Goal: Information Seeking & Learning: Check status

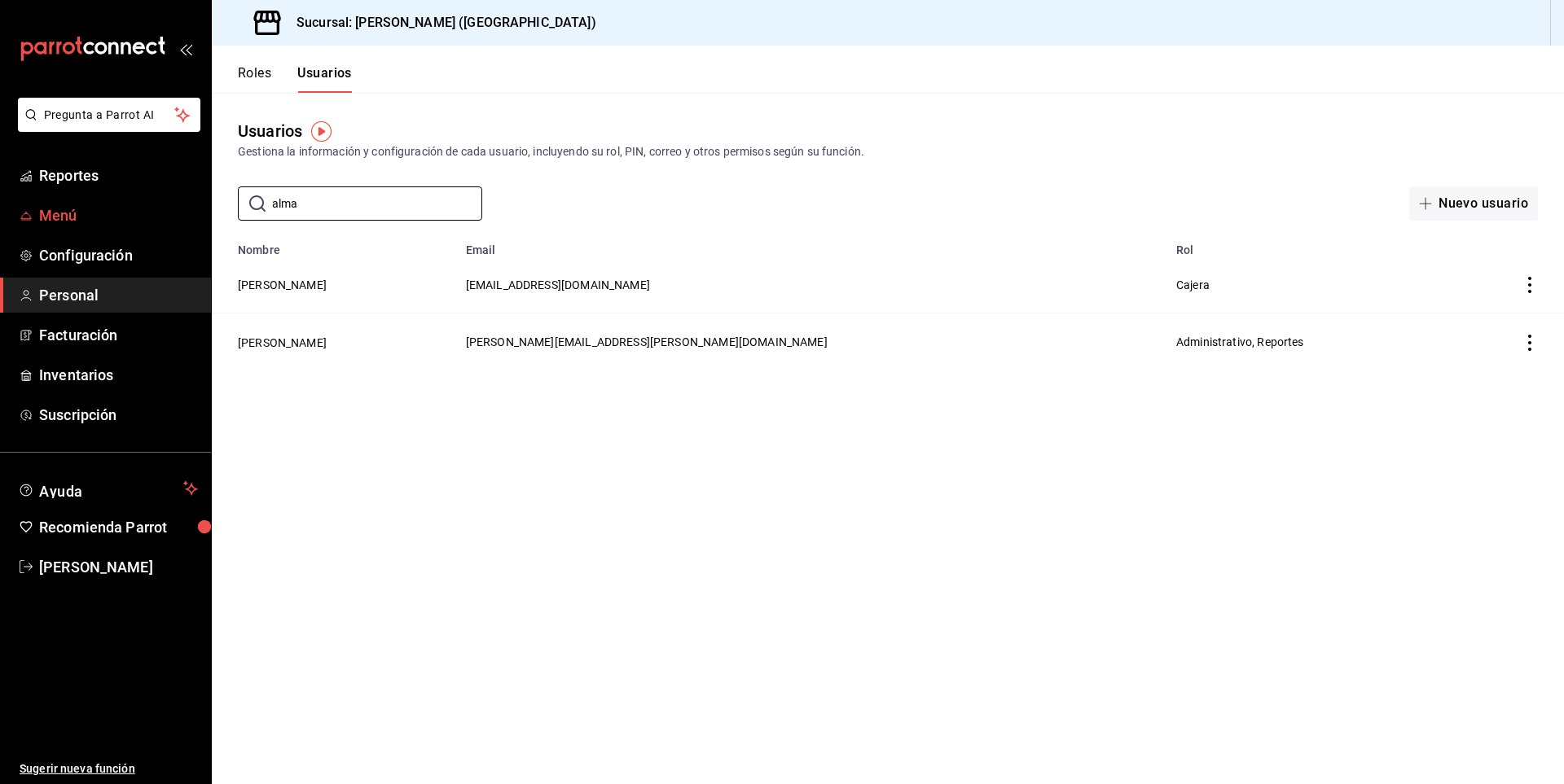
click at [114, 212] on span "Menú" at bounding box center [118, 215] width 159 height 22
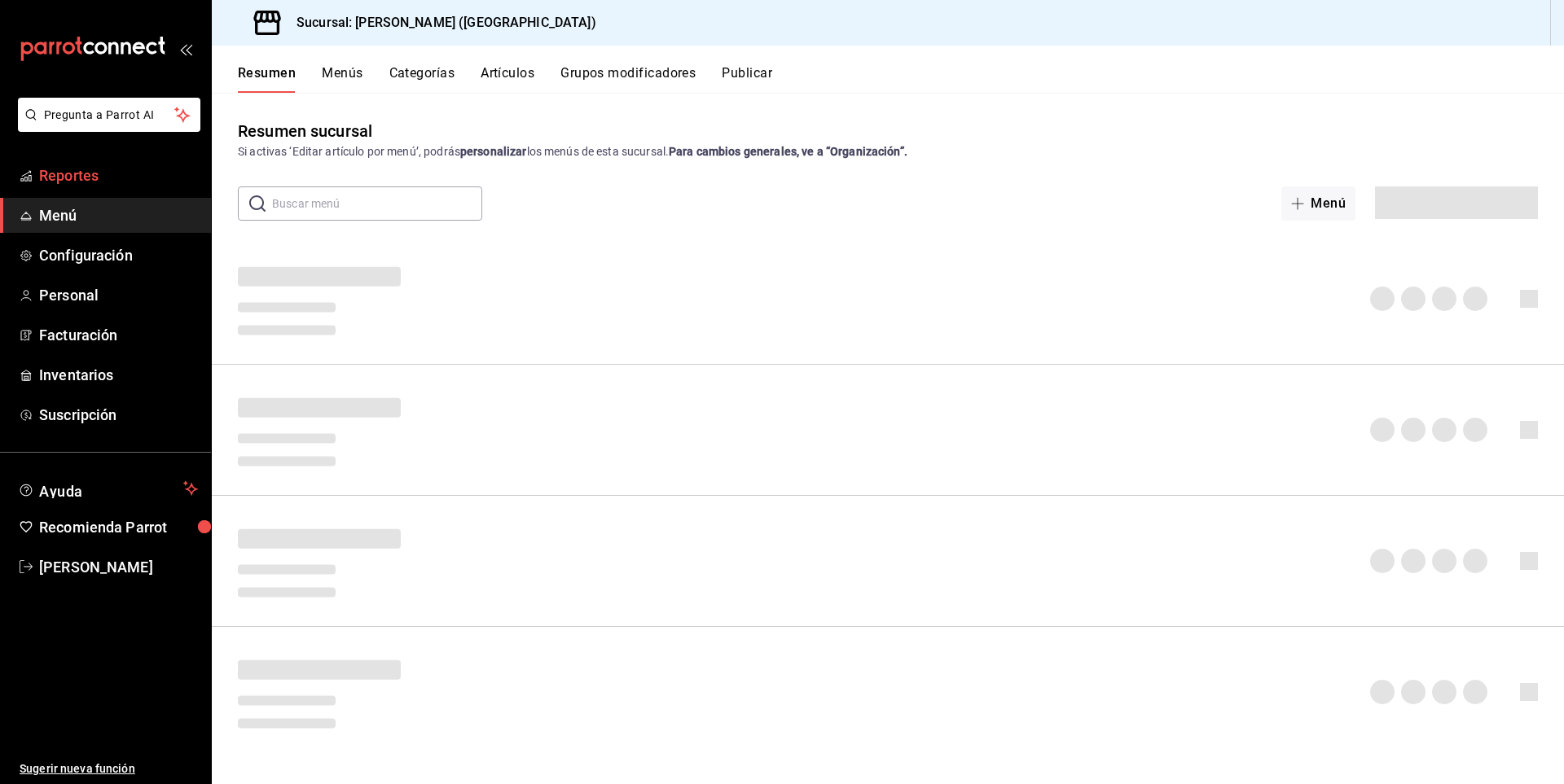
click at [99, 172] on span "Reportes" at bounding box center [118, 175] width 159 height 22
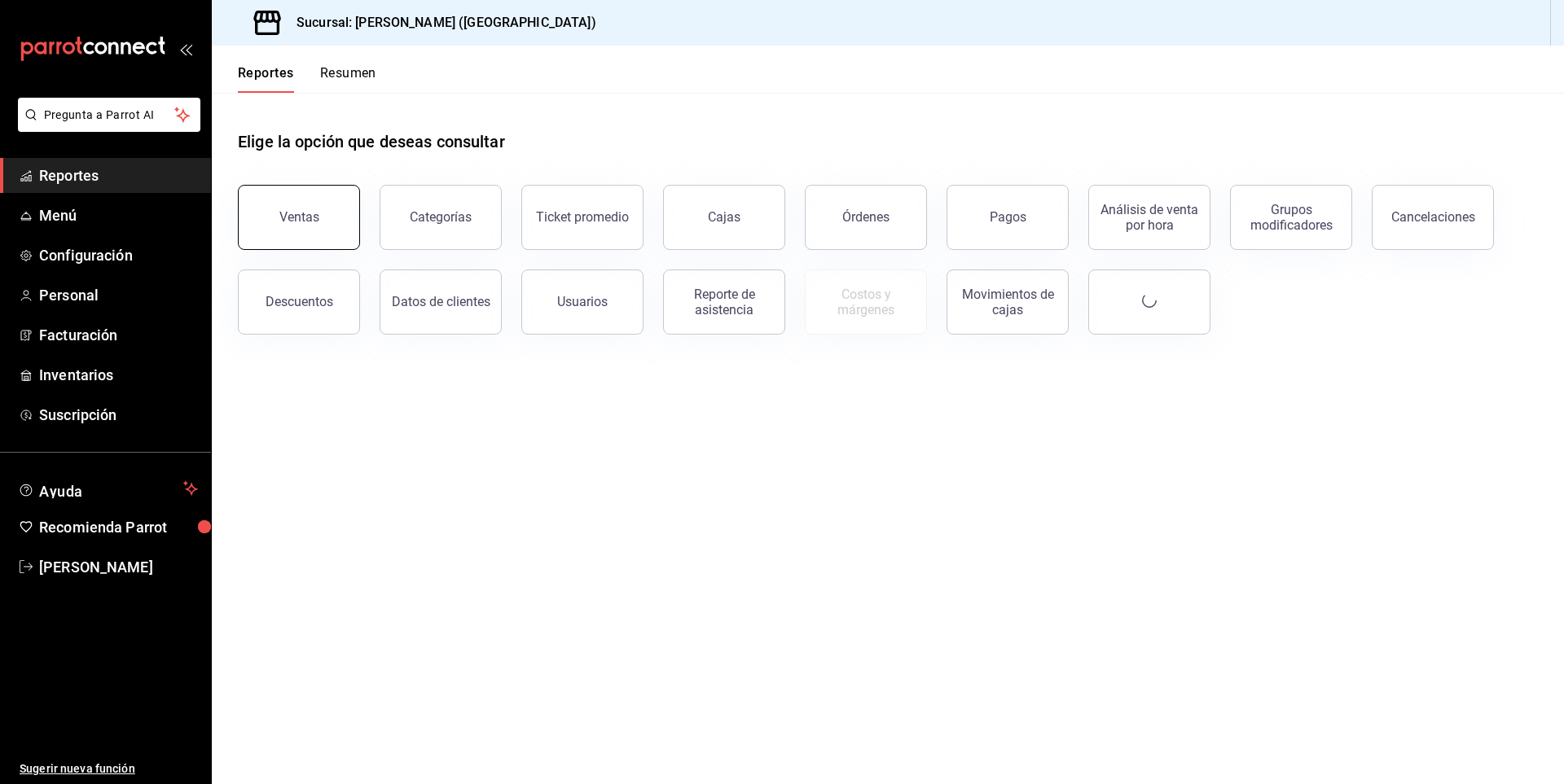
click at [300, 226] on button "Ventas" at bounding box center [298, 217] width 122 height 65
